Goal: Transaction & Acquisition: Purchase product/service

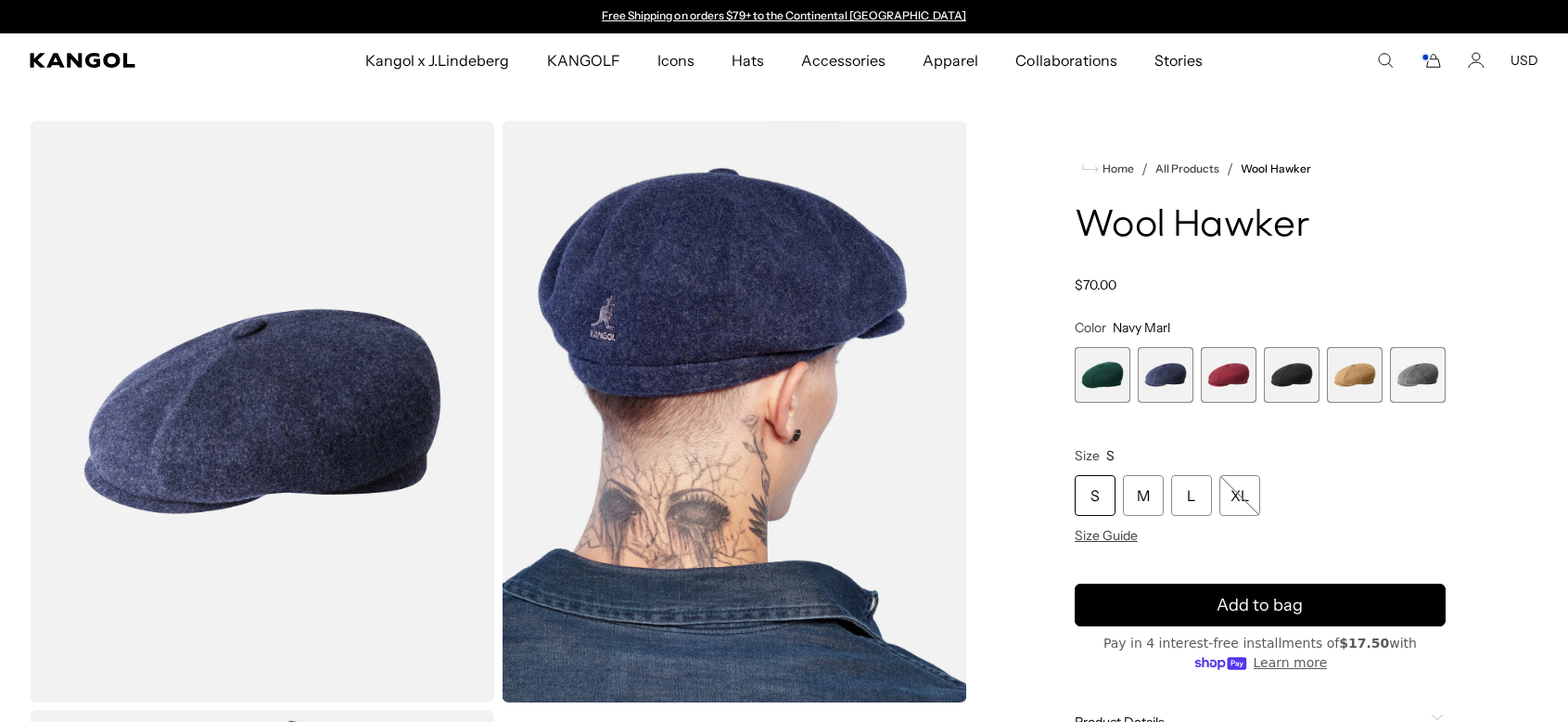
drag, startPoint x: 0, startPoint y: 0, endPoint x: 1220, endPoint y: 382, distance: 1278.4
click at [1220, 382] on span "3 of 6" at bounding box center [1228, 375] width 56 height 56
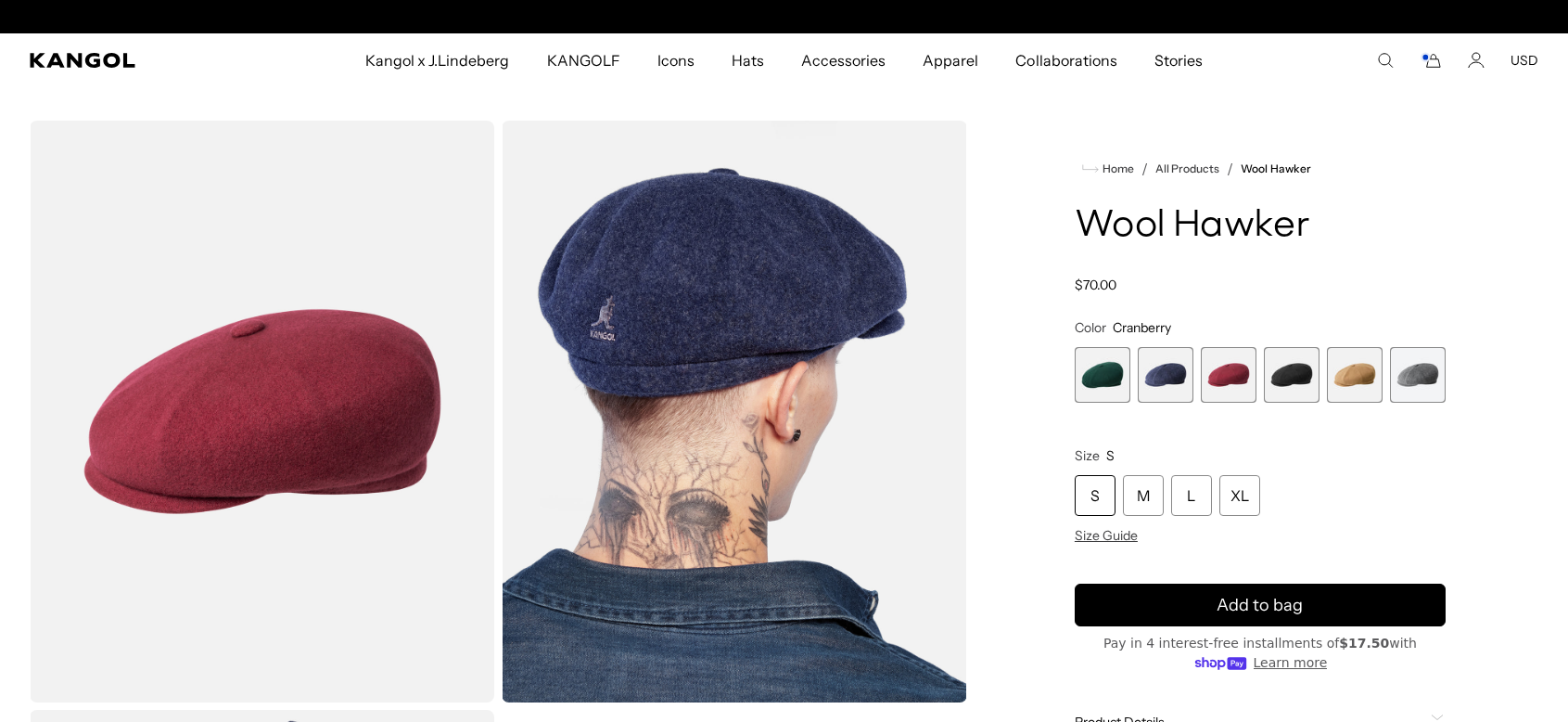
scroll to position [0, 382]
click at [1296, 373] on span "4 of 6" at bounding box center [1291, 375] width 56 height 56
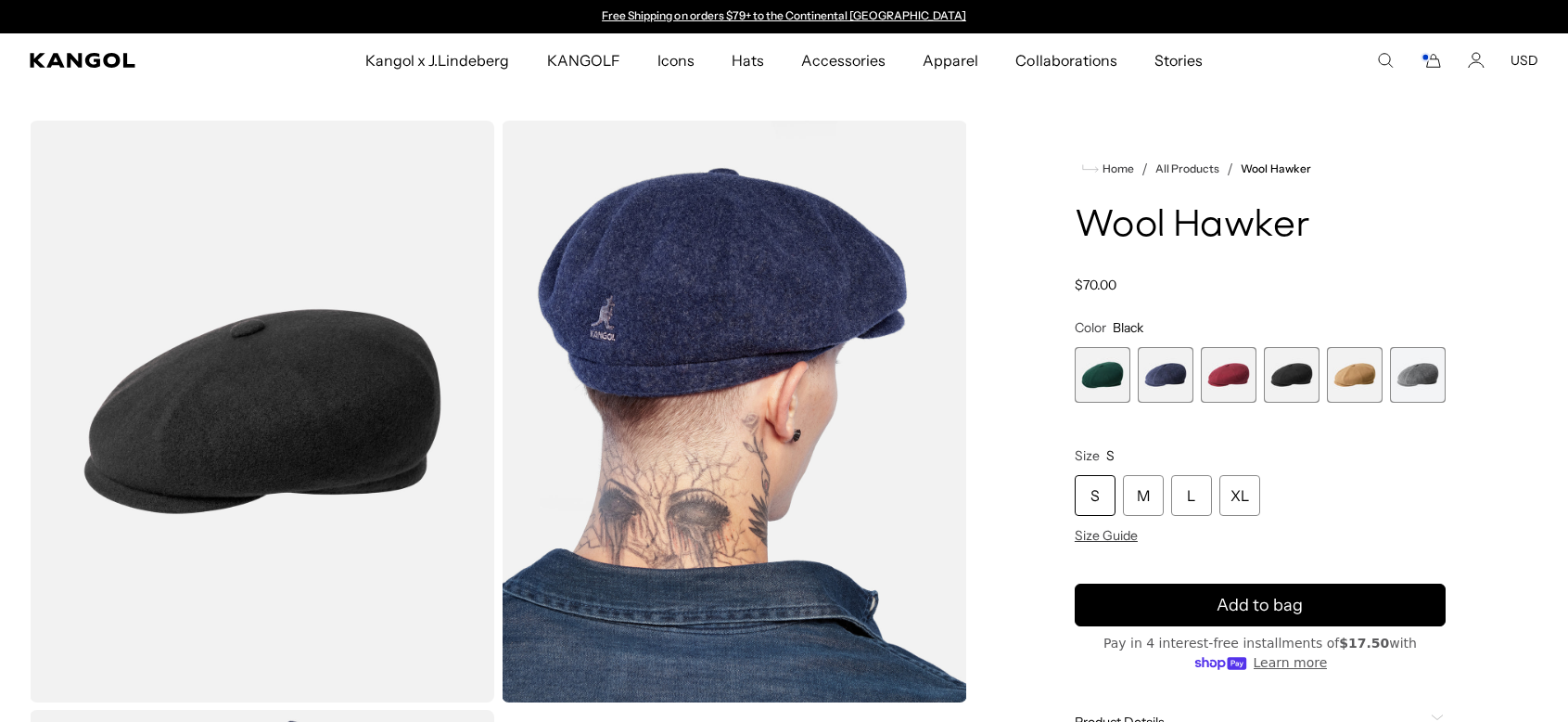
click at [1345, 375] on span "5 of 6" at bounding box center [1355, 375] width 56 height 56
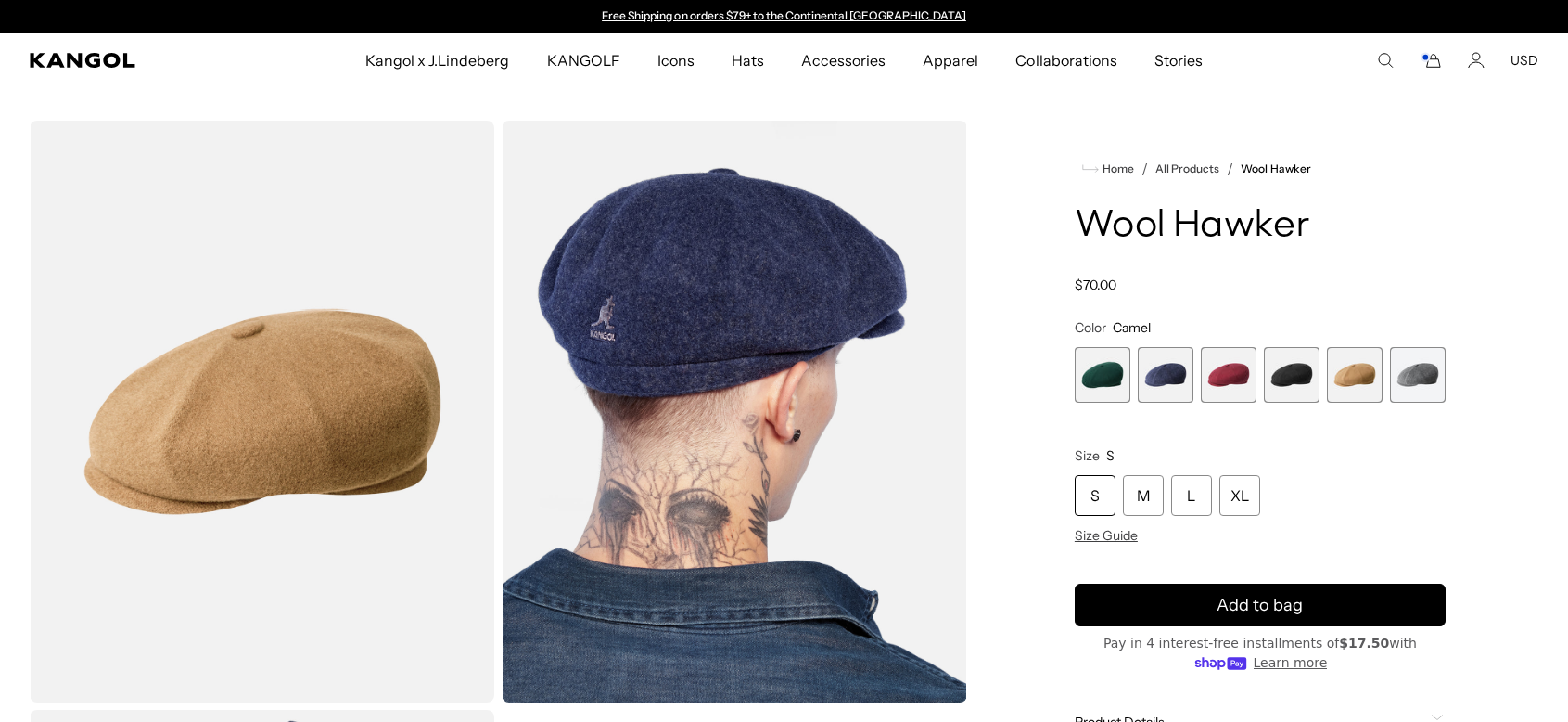
click at [1417, 376] on span "6 of 6" at bounding box center [1418, 375] width 56 height 56
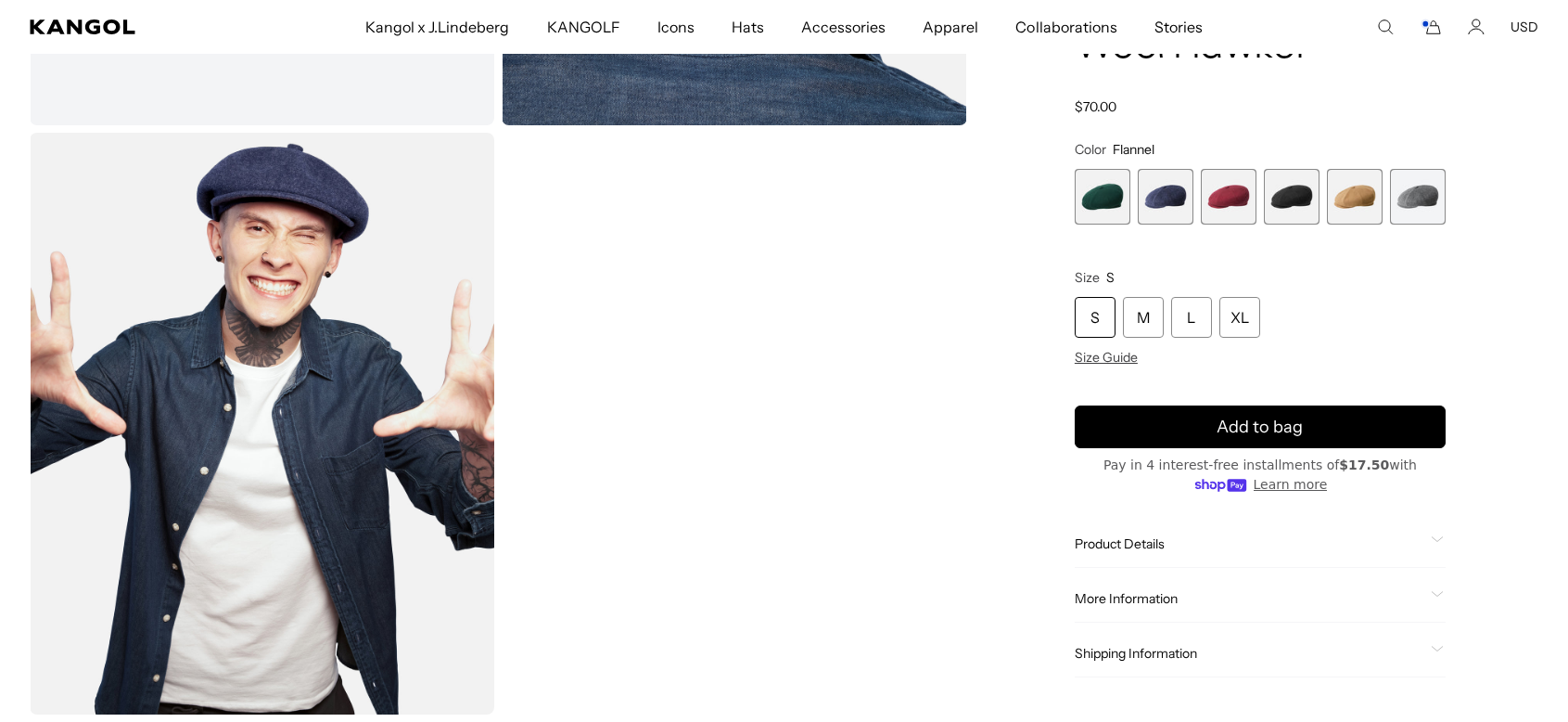
click at [1095, 200] on span "1 of 6" at bounding box center [1102, 197] width 56 height 56
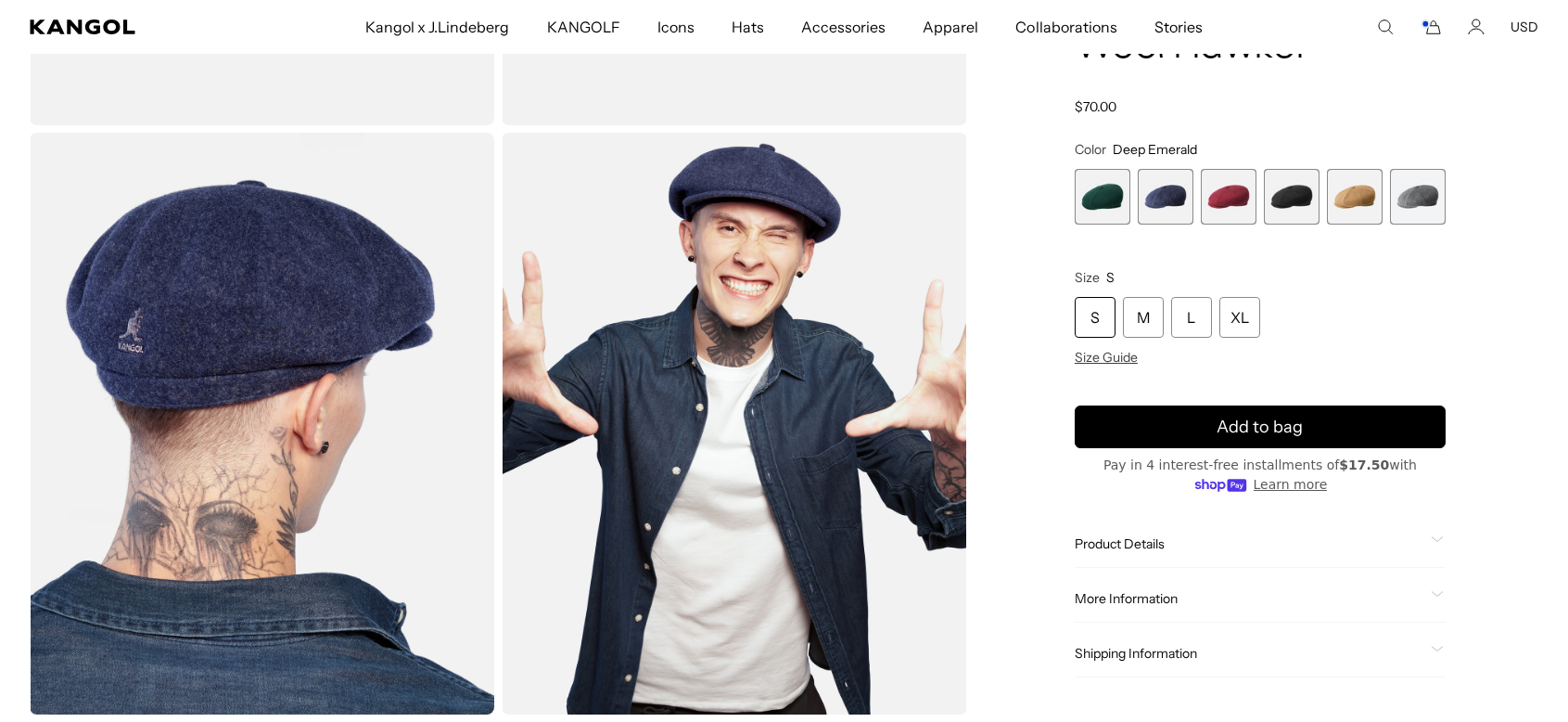
scroll to position [0, 382]
click at [1155, 199] on span "2 of 6" at bounding box center [1165, 197] width 56 height 56
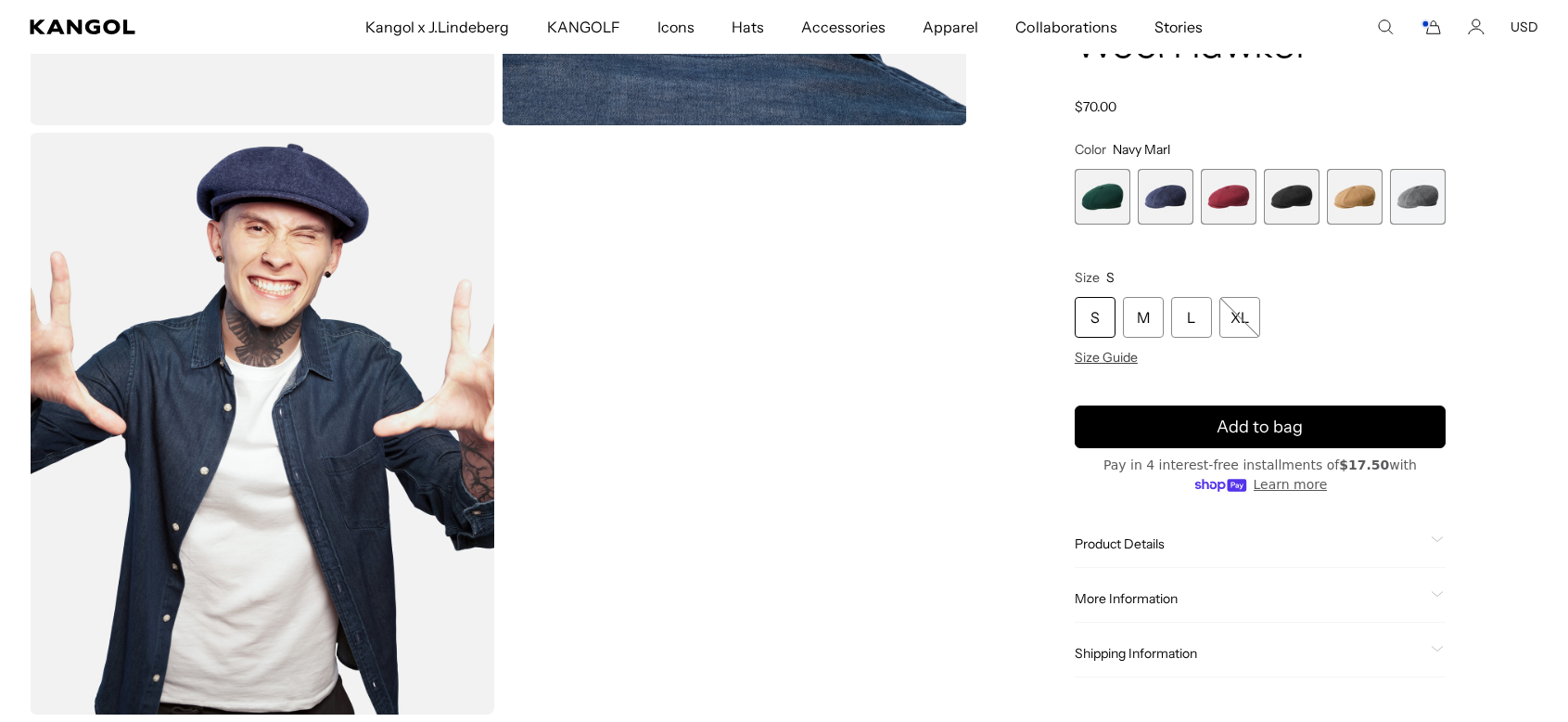
click at [1239, 207] on span "3 of 6" at bounding box center [1228, 197] width 56 height 56
click at [1231, 200] on span "3 of 6" at bounding box center [1228, 197] width 56 height 56
click at [1284, 197] on span "4 of 6" at bounding box center [1291, 197] width 56 height 56
click at [1344, 197] on span "5 of 6" at bounding box center [1355, 197] width 56 height 56
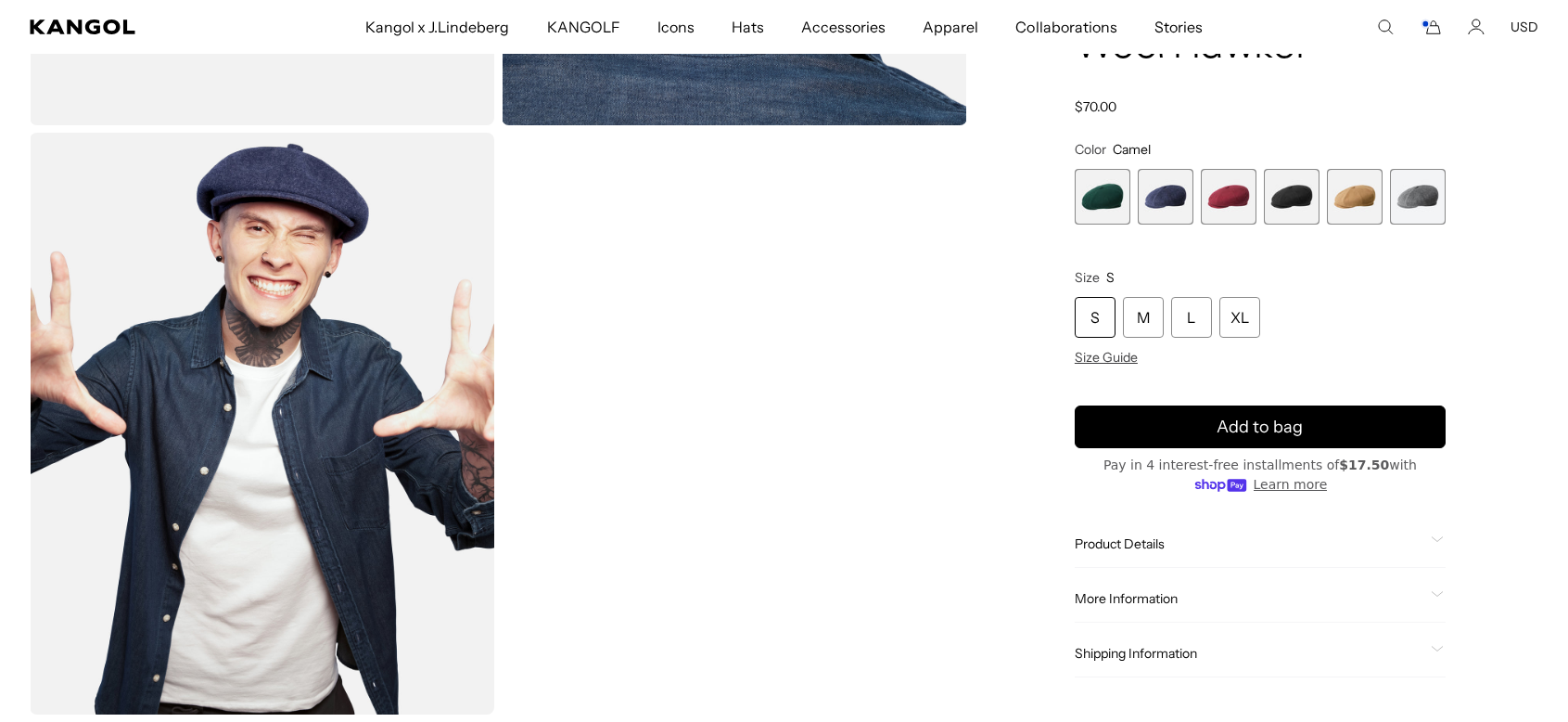
click at [1402, 196] on span "6 of 6" at bounding box center [1418, 197] width 56 height 56
